Goal: Navigation & Orientation: Go to known website

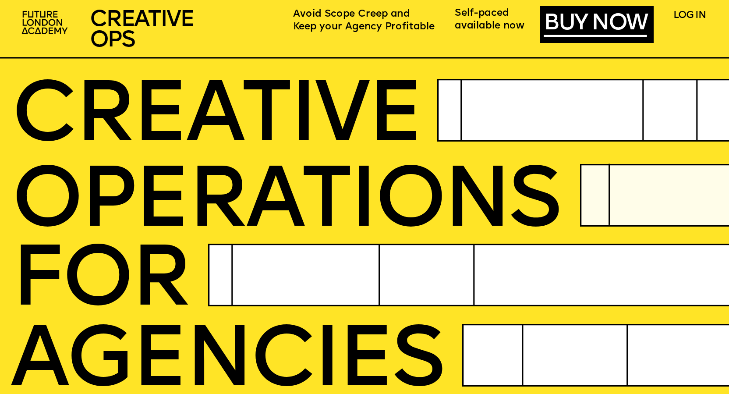
click at [131, 34] on span "CREATIVE OPS" at bounding box center [141, 30] width 103 height 43
click at [51, 31] on img at bounding box center [46, 23] width 56 height 33
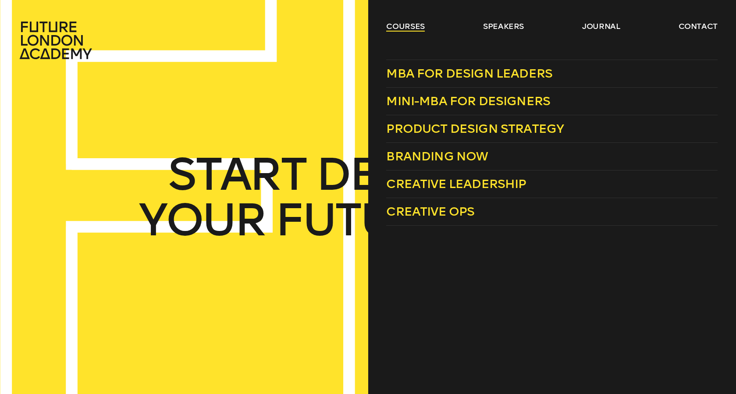
click at [398, 27] on link "courses" at bounding box center [405, 26] width 39 height 11
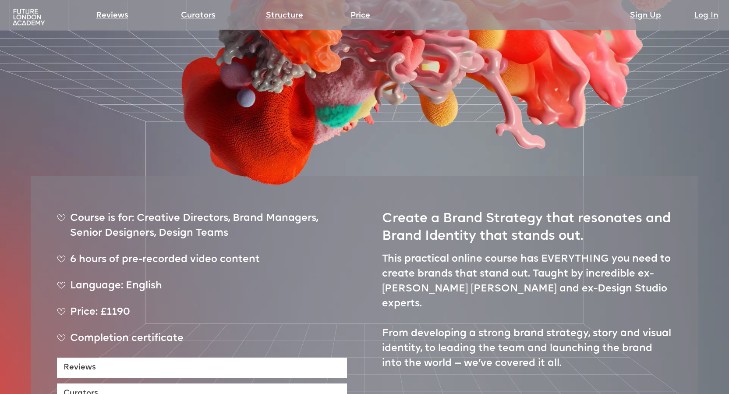
scroll to position [380, 0]
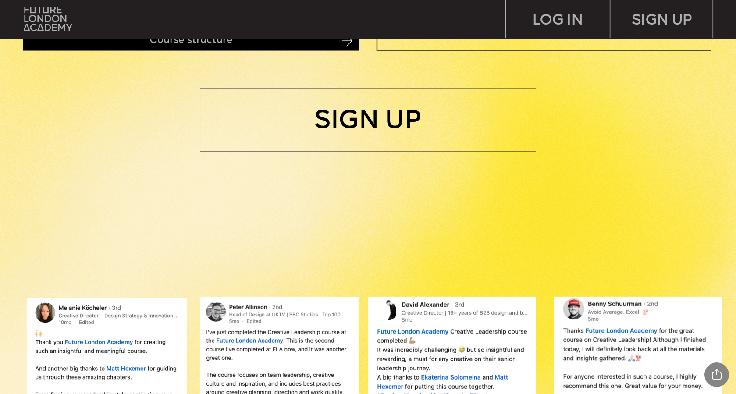
scroll to position [806, 0]
